Goal: Use online tool/utility: Utilize a website feature to perform a specific function

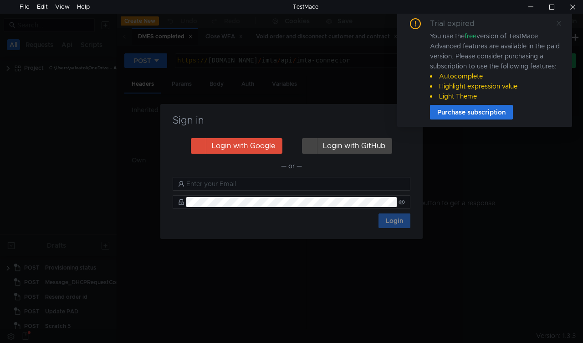
click at [559, 25] on icon at bounding box center [559, 23] width 6 height 6
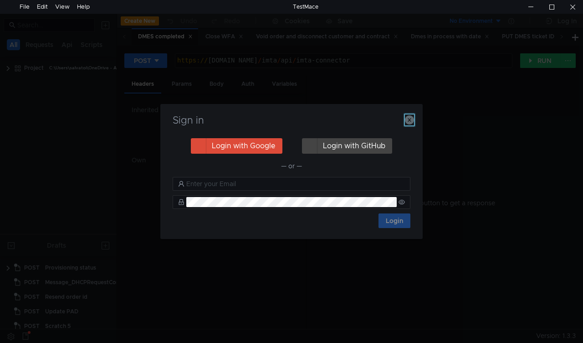
click at [412, 121] on icon "button" at bounding box center [409, 119] width 9 height 9
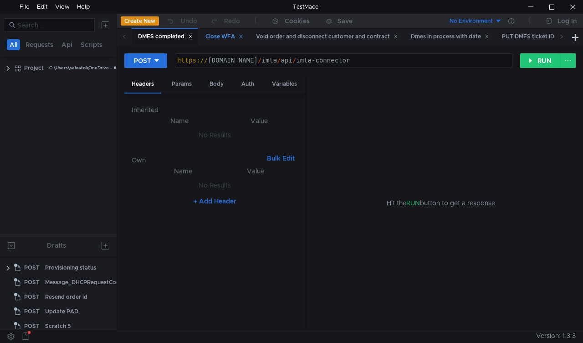
click at [225, 38] on div "Close WFA" at bounding box center [225, 37] width 38 height 10
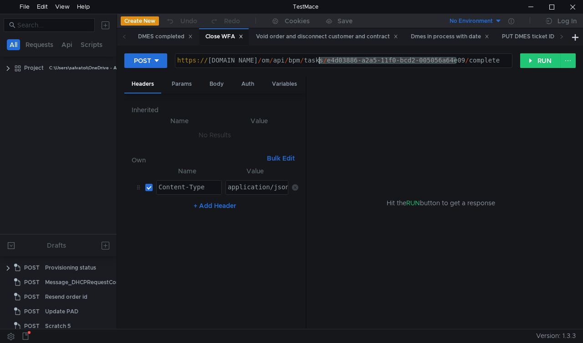
drag, startPoint x: 457, startPoint y: 59, endPoint x: 318, endPoint y: 61, distance: 138.6
click at [318, 61] on div "https:// mbx.dfni.nl / om / api / bpm / tasks / e4d03886-a2a5-11f0-bcd2-005056a…" at bounding box center [343, 67] width 337 height 21
paste textarea "7371f204-a34a-11f0-b60f-005056a6d44f"
type textarea "https://mbx.dfni.nl/om/api/bpm/tasks/7371f204-a34a-11f0-b60f-005056a6d44f/compl…"
click at [530, 60] on button "RUN" at bounding box center [540, 60] width 41 height 15
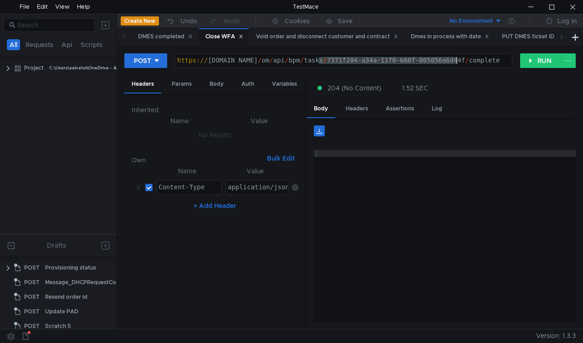
drag, startPoint x: 318, startPoint y: 60, endPoint x: 456, endPoint y: 60, distance: 137.6
click at [456, 60] on div "https:// mbx.dfni.nl / om / api / bpm / tasks / 7371f204-a34a-11f0-b60f-005056a…" at bounding box center [343, 67] width 337 height 21
paste textarea "b5ee74c1-a350"
type textarea "[URL][DOMAIN_NAME]"
click at [532, 60] on button "RUN" at bounding box center [540, 60] width 41 height 15
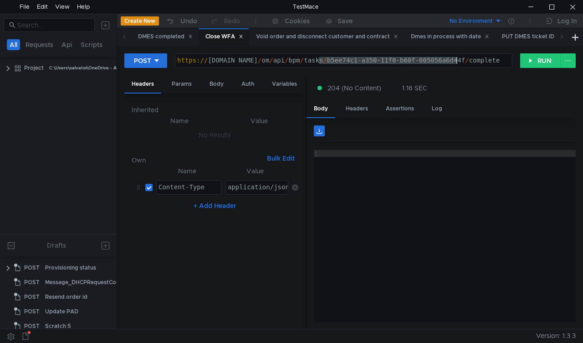
drag, startPoint x: 327, startPoint y: 61, endPoint x: 455, endPoint y: 59, distance: 128.1
click at [455, 59] on div "https:// [DOMAIN_NAME] / om / api / bpm / tasks / b5ee74c1-a350-11f0-b60f-00505…" at bounding box center [343, 67] width 337 height 21
paste textarea "78f04d3e-a354-11f0-aaf1-005056a636e"
click at [527, 61] on button "RUN" at bounding box center [540, 60] width 41 height 15
drag, startPoint x: 319, startPoint y: 58, endPoint x: 456, endPoint y: 60, distance: 137.7
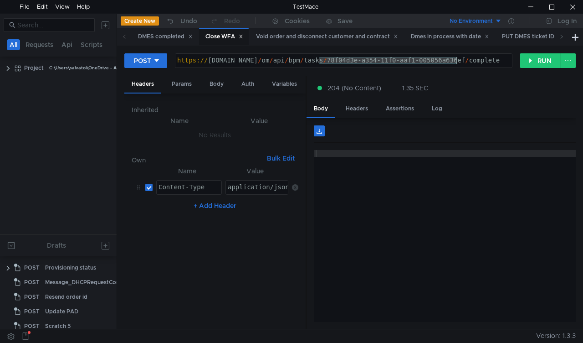
click at [456, 60] on div "https:// mbx.dfni.nl / om / api / bpm / tasks / 78f04d3e-a354-11f0-aaf1-005056a…" at bounding box center [343, 67] width 337 height 21
paste textarea "d4315b0d-a354-11f0-bcd2-005056a64e09"
type textarea "https://mbx.dfni.nl/om/api/bpm/tasks/d4315b0d-a354-11f0-bcd2-005056a64e09/compl…"
click at [531, 47] on div "POST https://mbx.dfni.nl/om/api/bpm/tasks/d4315b0d-a354-11f0-bcd2-005056a64e09/…" at bounding box center [350, 187] width 466 height 283
click at [531, 58] on button "RUN" at bounding box center [540, 60] width 41 height 15
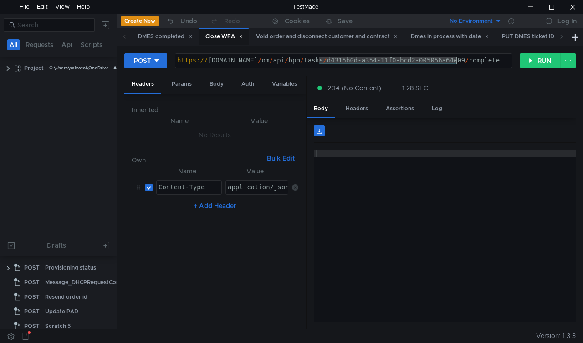
drag, startPoint x: 319, startPoint y: 59, endPoint x: 456, endPoint y: 59, distance: 136.7
click at [456, 59] on div "https:// mbx.dfni.nl / om / api / bpm / tasks / d4315b0d-a354-11f0-bcd2-005056a…" at bounding box center [343, 67] width 337 height 21
paste textarea "0a29464c-a355-11f0-aaf1-005056a636ef"
type textarea "https://mbx.dfni.nl/om/api/bpm/tasks/0a29464c-a355-11f0-aaf1-005056a636ef/compl…"
click at [531, 62] on button "RUN" at bounding box center [540, 60] width 41 height 15
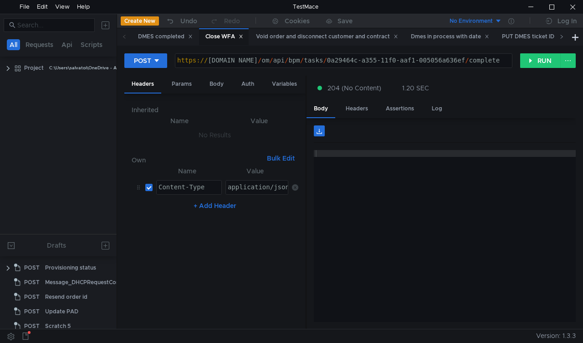
click at [562, 35] on icon at bounding box center [562, 36] width 5 height 5
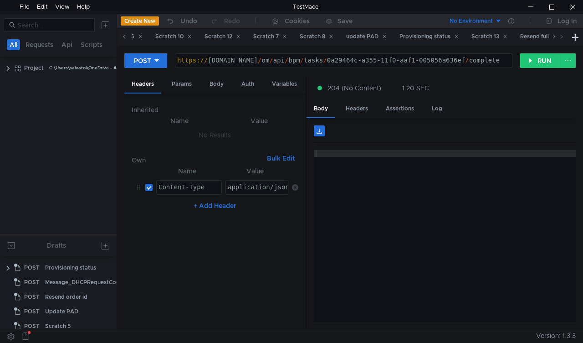
click at [125, 36] on icon at bounding box center [124, 36] width 5 height 5
click at [124, 36] on icon at bounding box center [124, 37] width 2 height 4
click at [461, 36] on div "Teardown complete" at bounding box center [465, 37] width 62 height 10
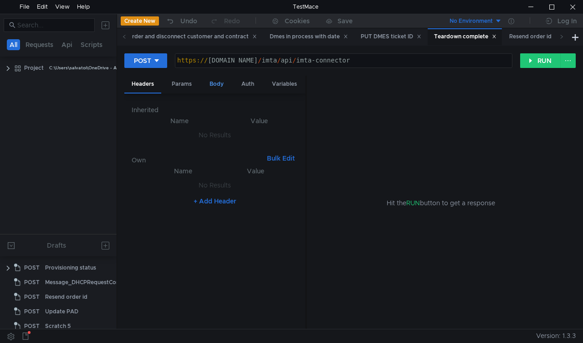
click at [217, 86] on div "Body" at bounding box center [216, 84] width 29 height 17
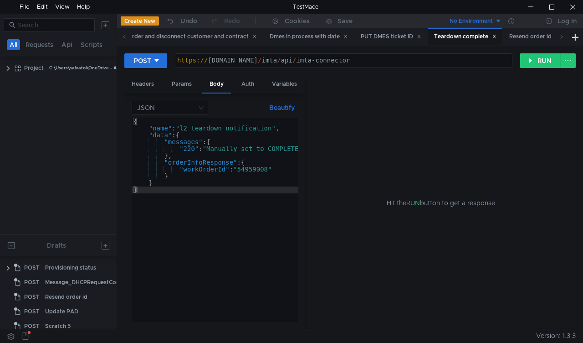
click at [258, 171] on div "{ "name" : "l2_teardown_notification" , "data" : { "messages" : { "220" : "Manu…" at bounding box center [300, 226] width 337 height 217
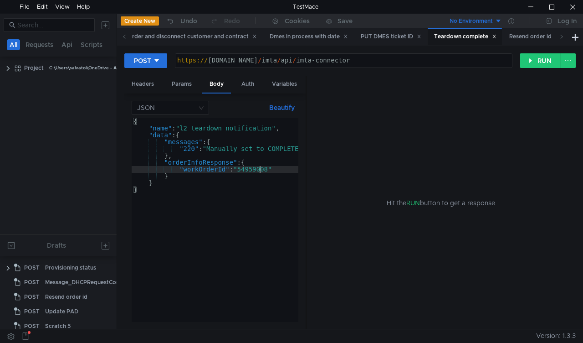
click at [258, 171] on div "{ "name" : "l2_teardown_notification" , "data" : { "messages" : { "220" : "Manu…" at bounding box center [300, 226] width 337 height 217
paste textarea "64086"
click at [532, 69] on div "POST https:// mbx.dfni.nl / imta / api / imta-connector ההההההההההההההההההההההה…" at bounding box center [350, 64] width 452 height 23
click at [536, 65] on button "RUN" at bounding box center [540, 60] width 41 height 15
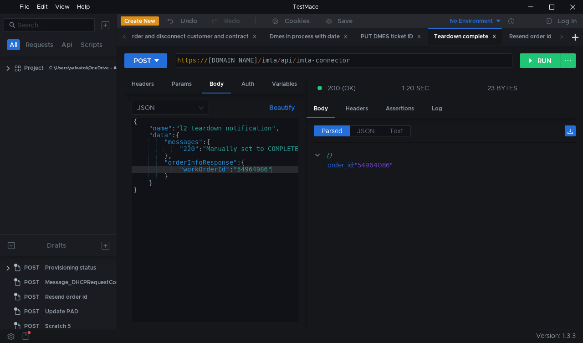
click at [263, 171] on div "{ "name" : "l2_teardown_notification" , "data" : { "messages" : { "220" : "Manu…" at bounding box center [300, 225] width 337 height 214
paste textarea "3"
type textarea ""workOrderId": "54964083""
click at [532, 59] on button "RUN" at bounding box center [540, 60] width 41 height 15
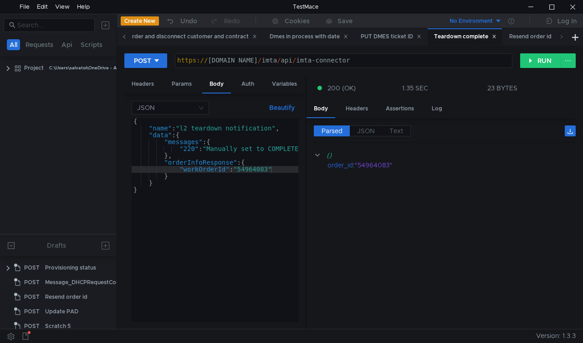
click at [121, 38] on span at bounding box center [124, 36] width 15 height 17
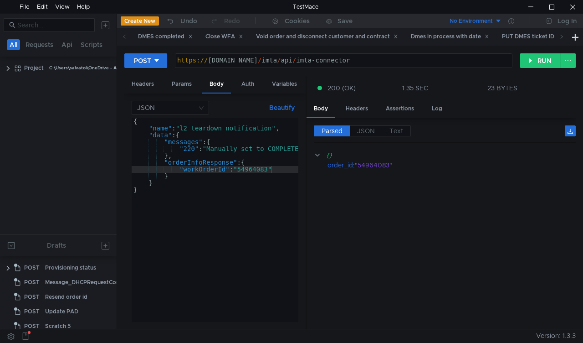
click at [121, 38] on span at bounding box center [124, 36] width 15 height 17
click at [216, 40] on div "Close WFA" at bounding box center [225, 37] width 38 height 10
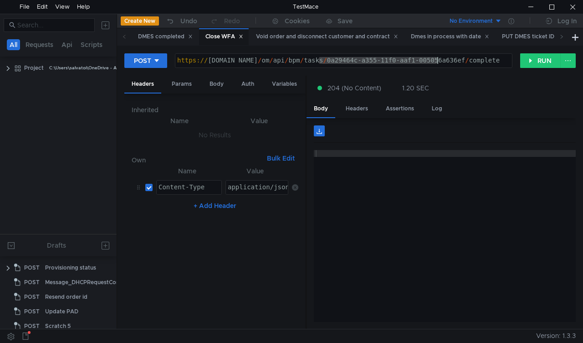
drag, startPoint x: 400, startPoint y: 62, endPoint x: 453, endPoint y: 65, distance: 52.9
click at [456, 62] on div "https:// mbx.dfni.nl / om / api / bpm / tasks / 0a29464c-a355-11f0-aaf1-005056a…" at bounding box center [343, 67] width 337 height 21
drag, startPoint x: 457, startPoint y: 61, endPoint x: 320, endPoint y: 60, distance: 136.7
click at [320, 60] on div "https:// mbx.dfni.nl / om / api / bpm / tasks / 0a29464c-a355-11f0-aaf1-005056a…" at bounding box center [343, 67] width 337 height 21
paste textarea "e185ca8e-a2b4"
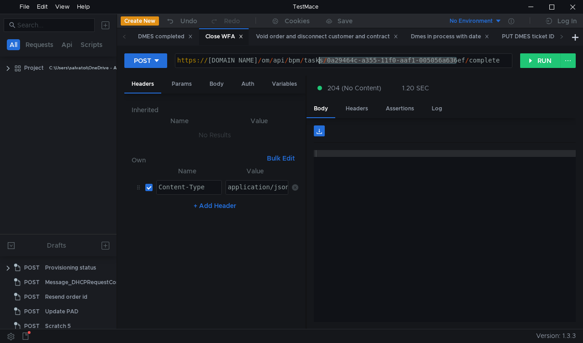
type textarea "[URL][DOMAIN_NAME]"
click at [527, 63] on button "RUN" at bounding box center [540, 60] width 41 height 15
